Goal: Task Accomplishment & Management: Use online tool/utility

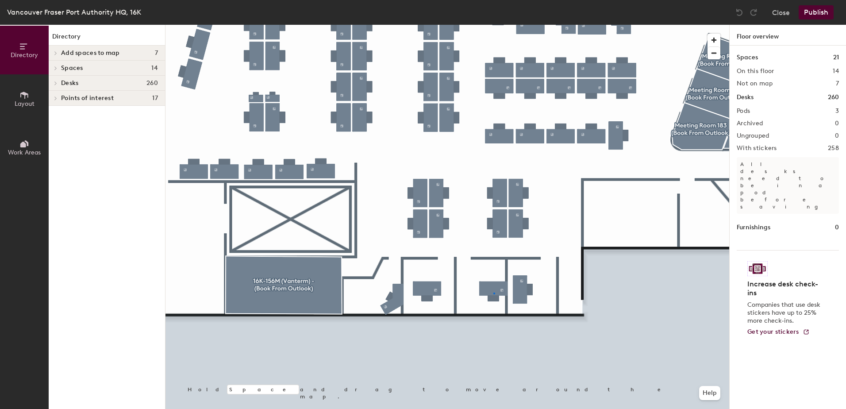
click at [493, 25] on div at bounding box center [448, 25] width 564 height 0
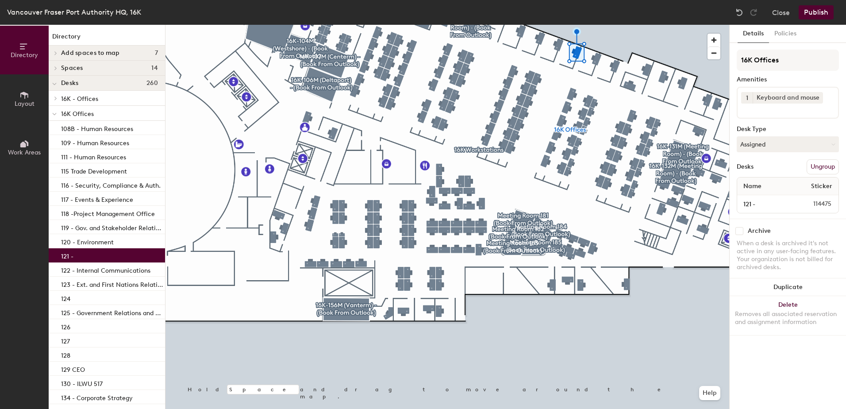
click at [606, 25] on div at bounding box center [448, 25] width 564 height 0
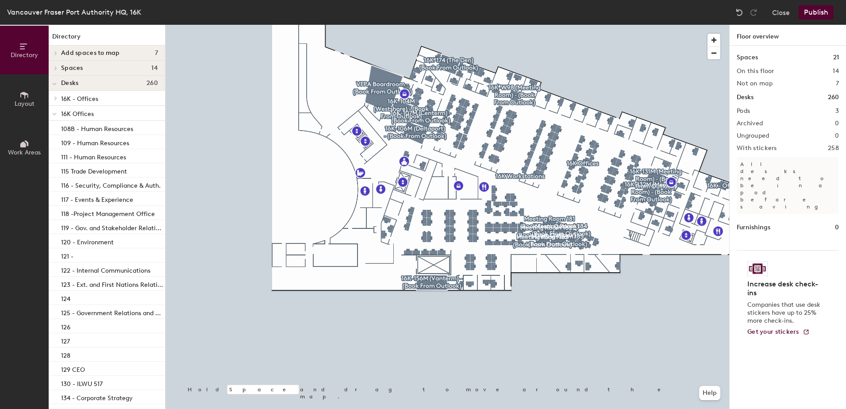
click at [669, 25] on div at bounding box center [448, 25] width 564 height 0
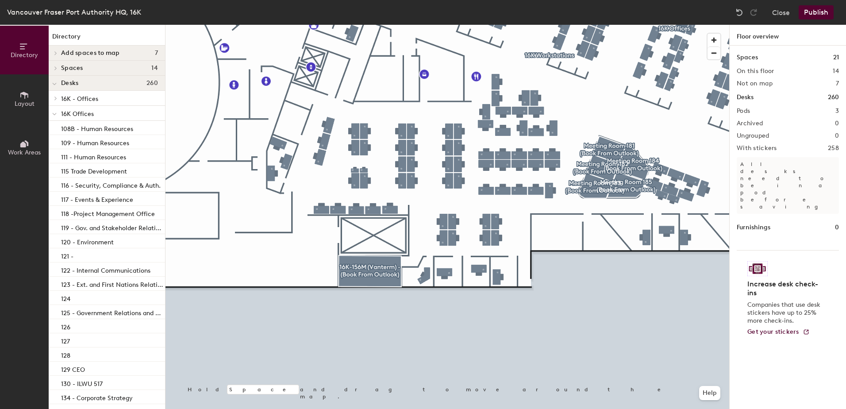
click at [817, 15] on button "Publish" at bounding box center [816, 12] width 35 height 14
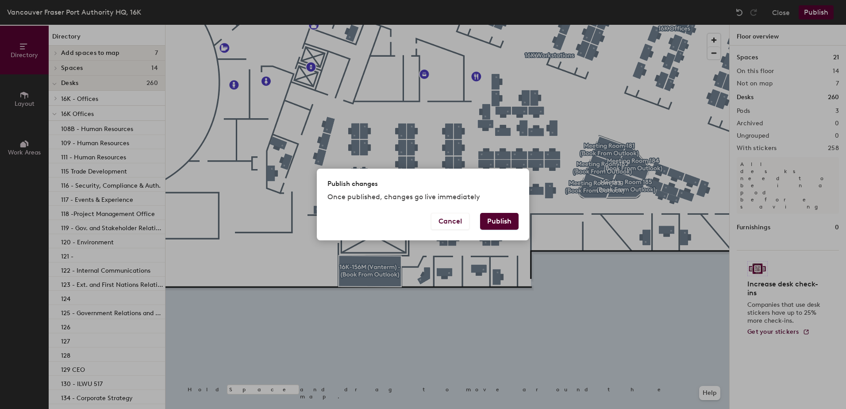
click at [497, 222] on button "Publish" at bounding box center [499, 221] width 39 height 17
